Goal: Task Accomplishment & Management: Manage account settings

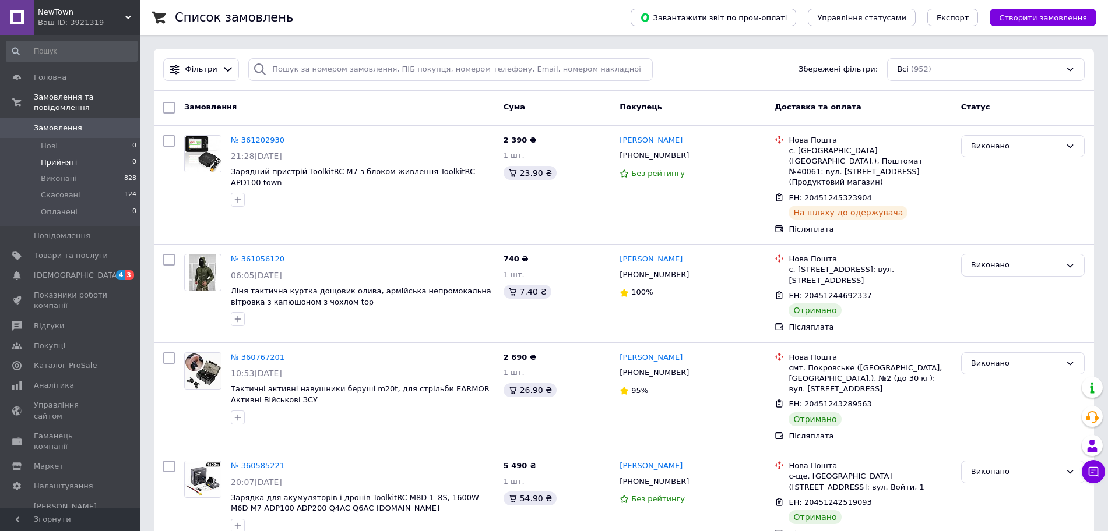
click at [104, 154] on li "Прийняті 0" at bounding box center [71, 162] width 143 height 16
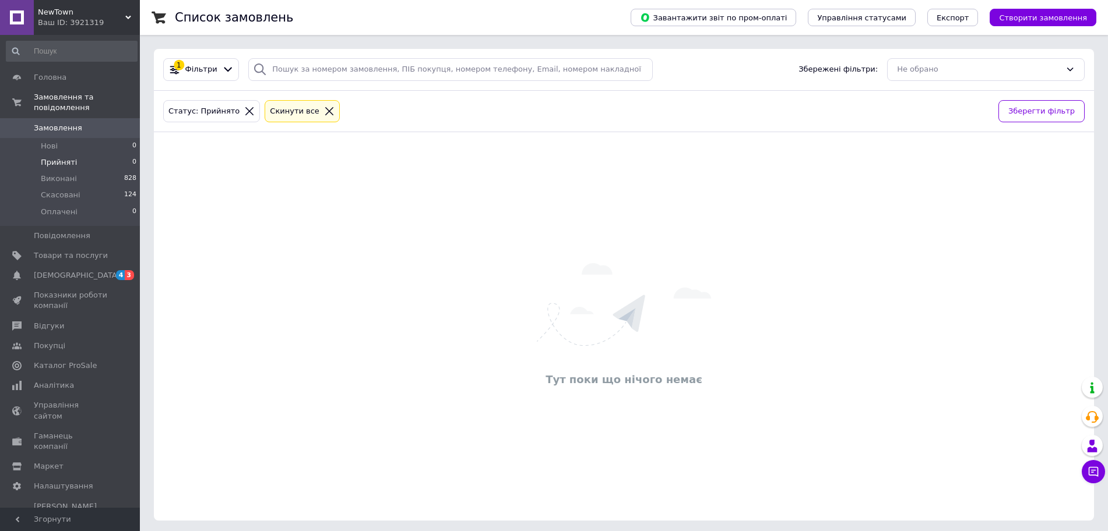
click at [325, 112] on icon at bounding box center [329, 111] width 8 height 8
